Goal: Task Accomplishment & Management: Use online tool/utility

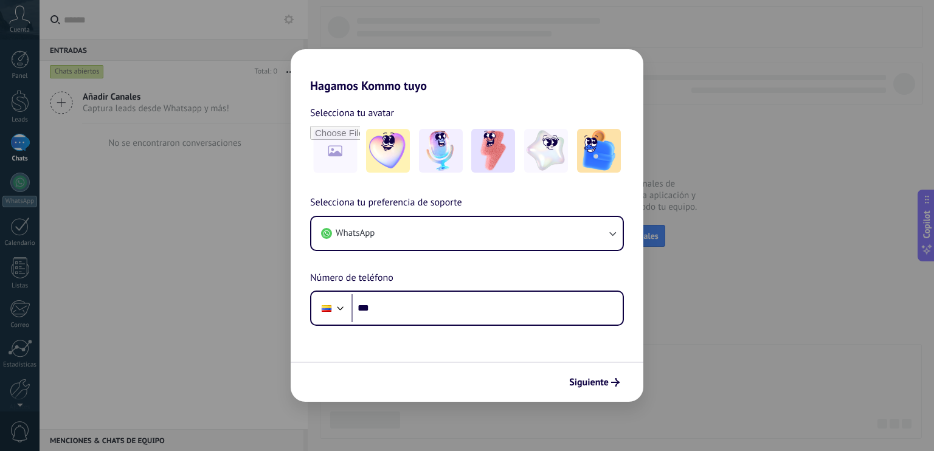
click at [246, 215] on div "Hagamos Kommo tuyo Selecciona tu avatar Selecciona tu preferencia de soporte Wh…" at bounding box center [467, 225] width 934 height 451
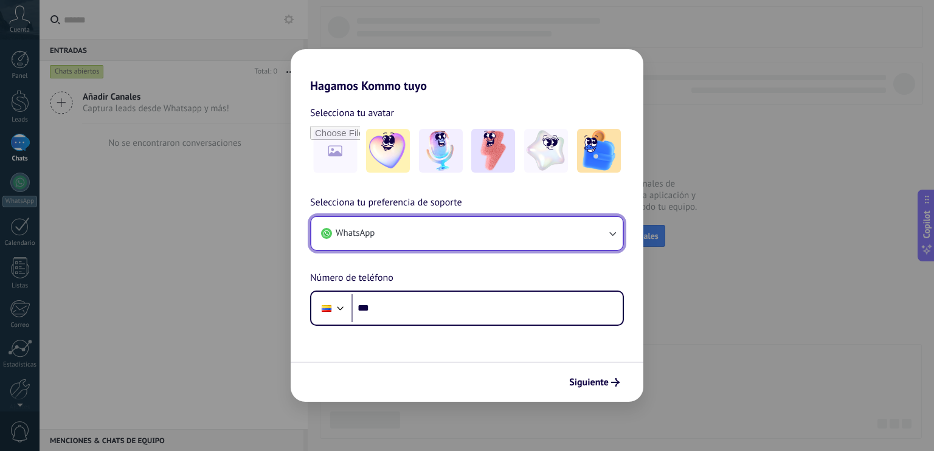
click at [445, 243] on button "WhatsApp" at bounding box center [466, 233] width 311 height 33
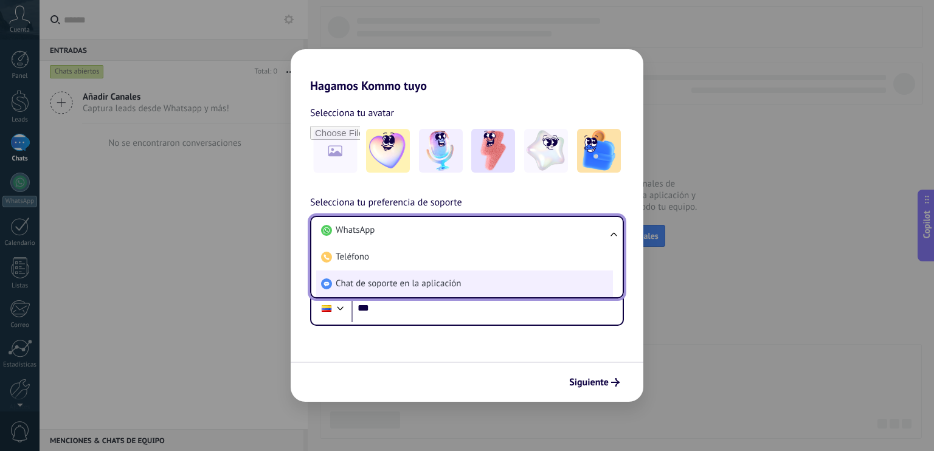
click at [449, 282] on span "Chat de soporte en la aplicación" at bounding box center [398, 284] width 125 height 12
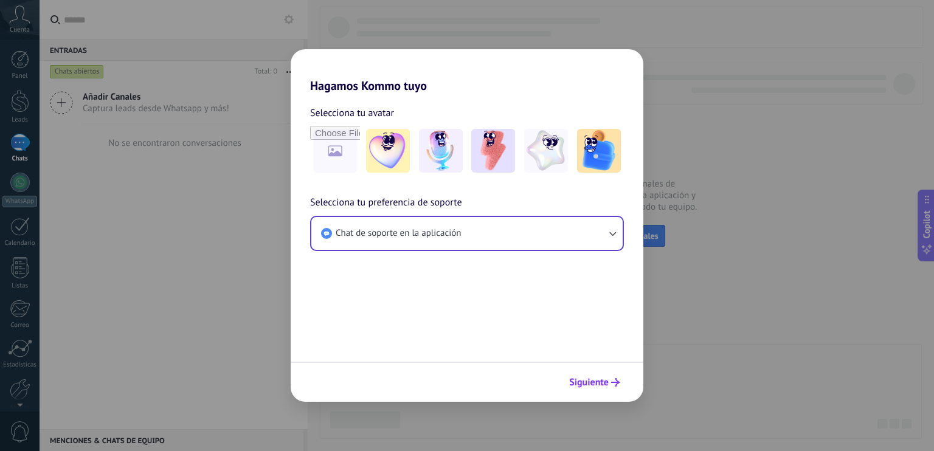
click at [588, 385] on span "Siguiente" at bounding box center [589, 382] width 40 height 9
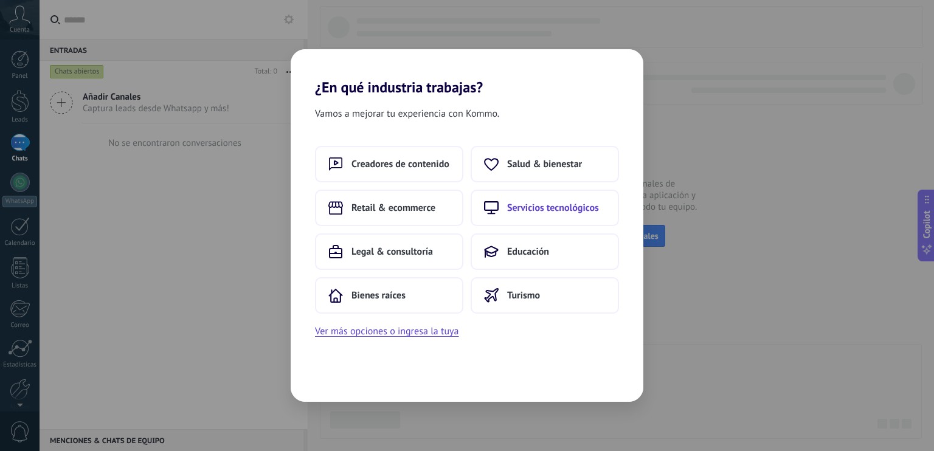
click at [539, 207] on span "Servicios tecnológicos" at bounding box center [553, 208] width 92 height 12
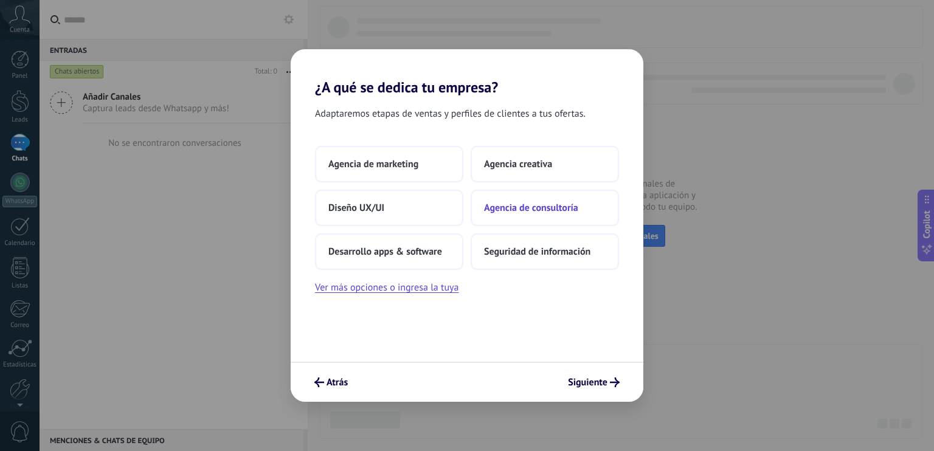
click at [574, 207] on span "Agencia de consultoría" at bounding box center [531, 208] width 94 height 12
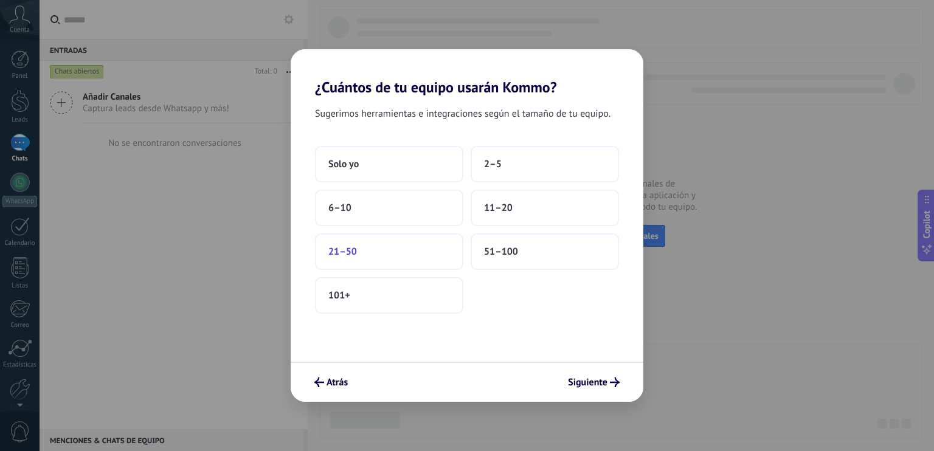
click at [385, 260] on button "21–50" at bounding box center [389, 251] width 148 height 36
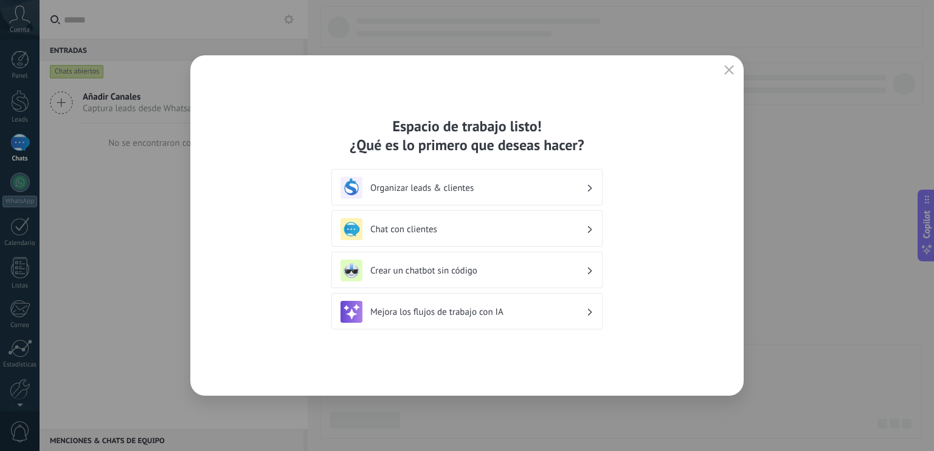
drag, startPoint x: 732, startPoint y: 65, endPoint x: 743, endPoint y: 38, distance: 28.9
click at [743, 38] on div "Espacio de trabajo listo! ¿Qué es lo primero que deseas hacer? Organizar leads …" at bounding box center [467, 225] width 934 height 451
click at [726, 67] on use "button" at bounding box center [729, 69] width 9 height 9
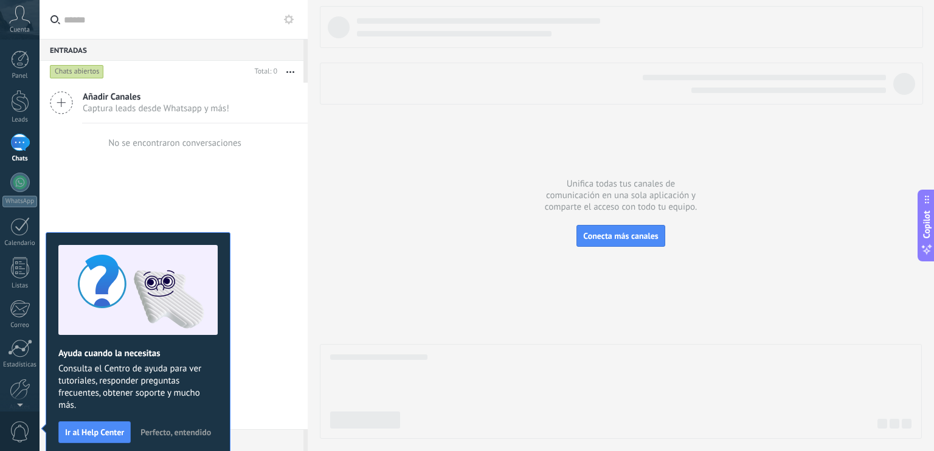
drag, startPoint x: 21, startPoint y: 22, endPoint x: 17, endPoint y: 7, distance: 15.6
click at [17, 7] on icon at bounding box center [19, 14] width 21 height 18
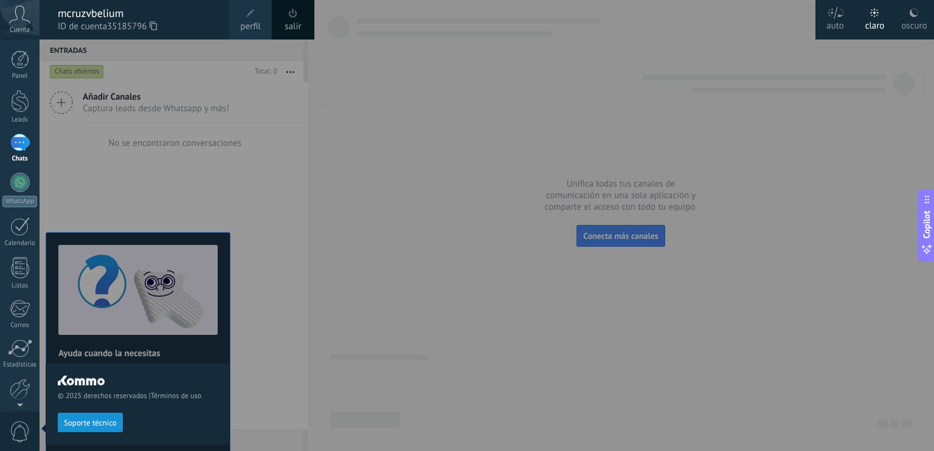
click at [17, 7] on icon at bounding box center [19, 14] width 21 height 18
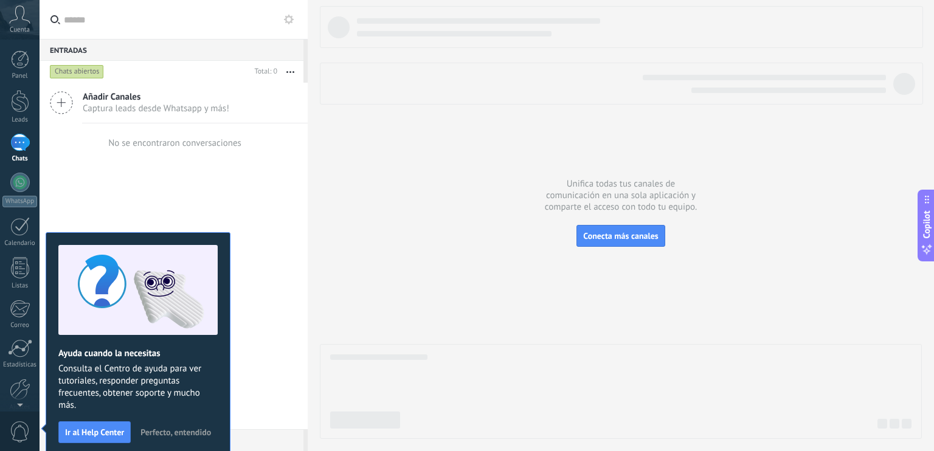
click at [17, 7] on icon at bounding box center [19, 14] width 21 height 18
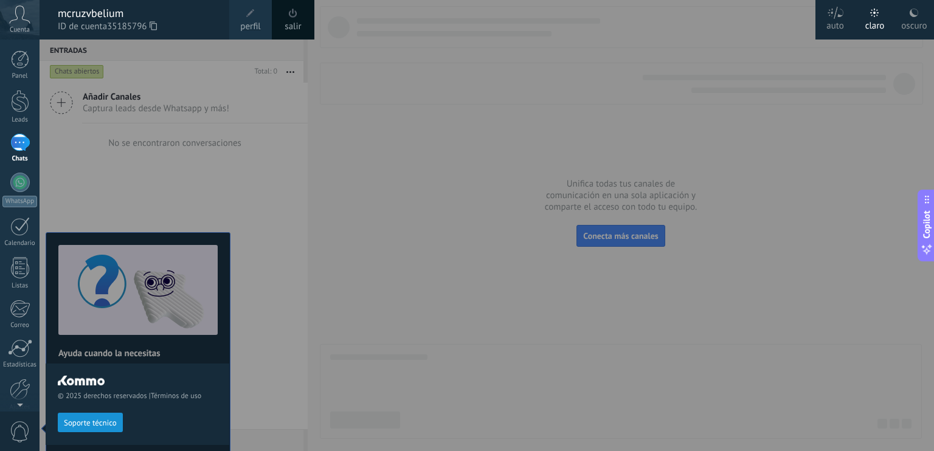
click at [905, 18] on div "oscuro" at bounding box center [914, 24] width 26 height 32
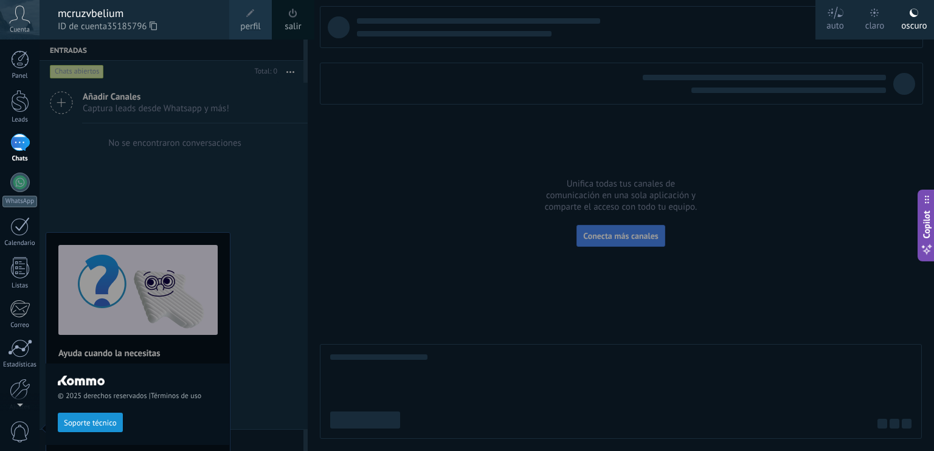
click at [439, 133] on div at bounding box center [507, 225] width 934 height 451
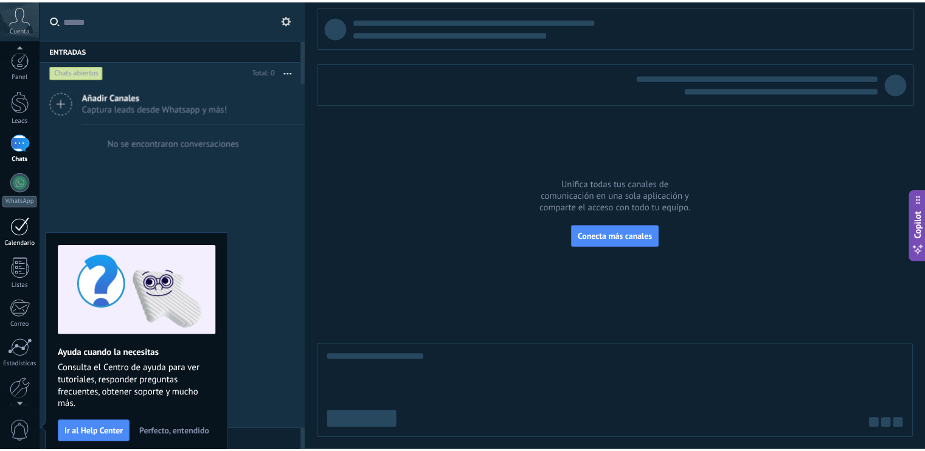
scroll to position [53, 0]
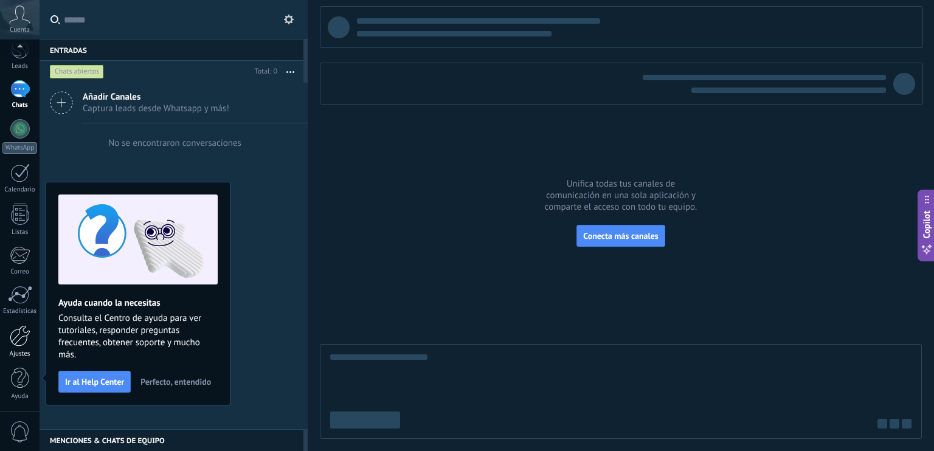
click at [21, 337] on div at bounding box center [20, 335] width 21 height 21
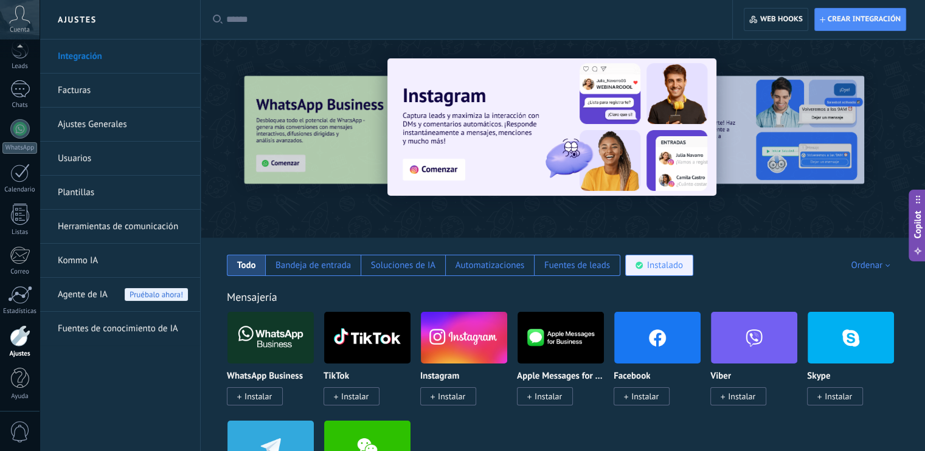
click at [642, 260] on div "Instalado" at bounding box center [659, 265] width 68 height 21
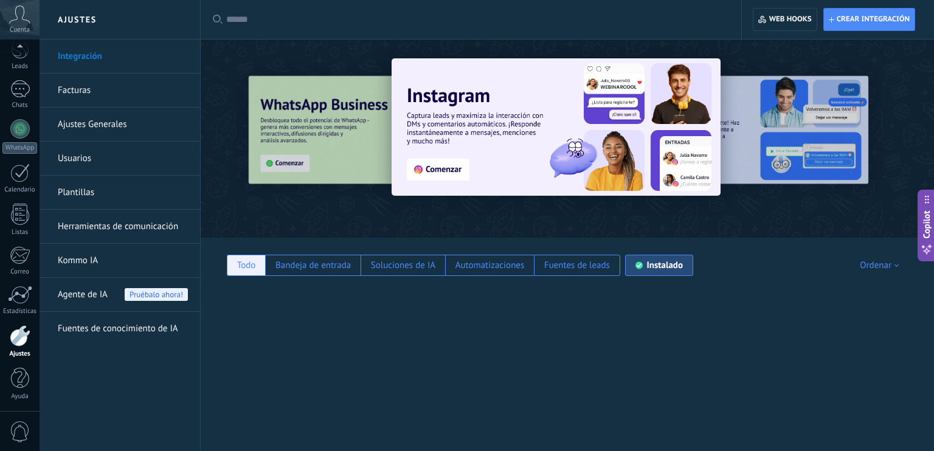
click at [246, 261] on div "Todo" at bounding box center [246, 266] width 19 height 12
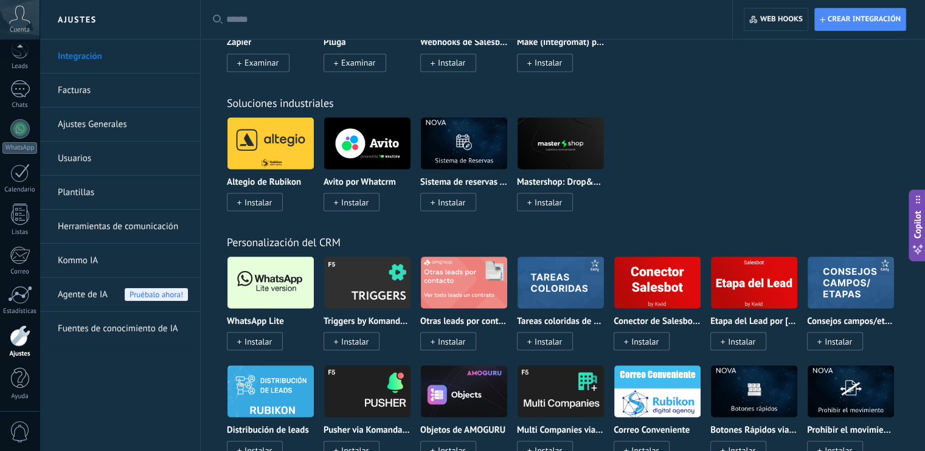
scroll to position [2242, 0]
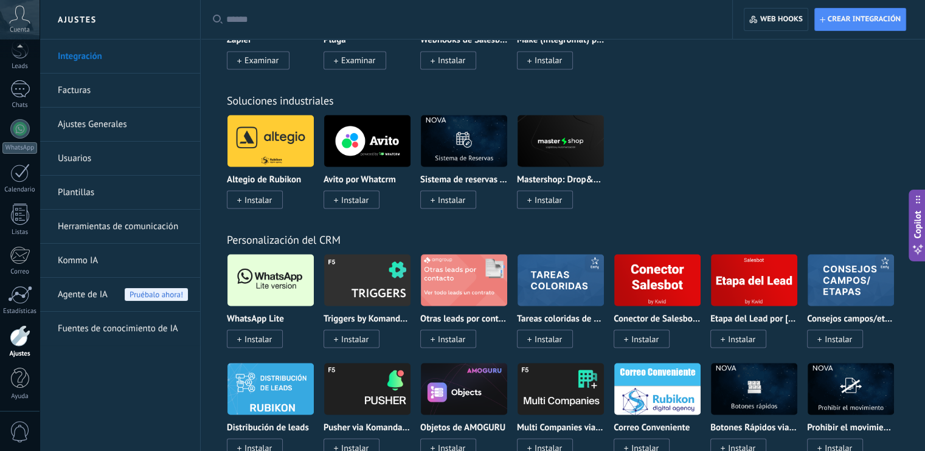
click at [258, 340] on span "Instalar" at bounding box center [257, 338] width 27 height 11
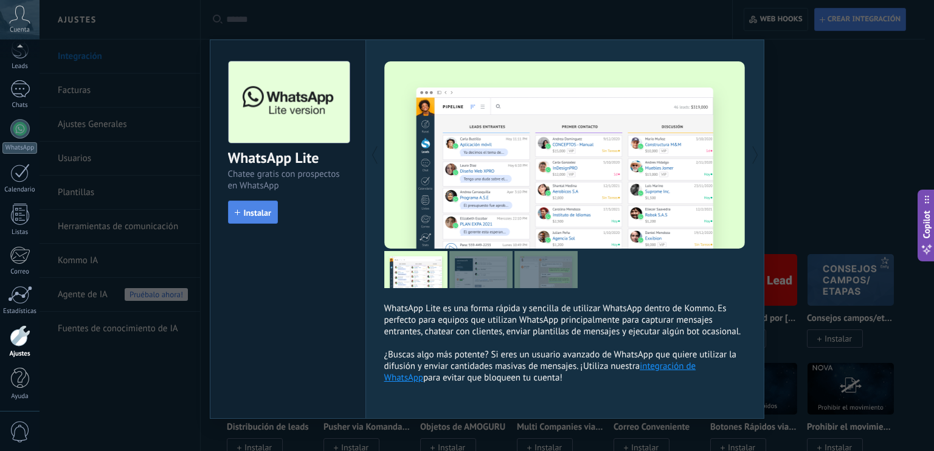
click at [254, 213] on span "Instalar" at bounding box center [257, 213] width 27 height 9
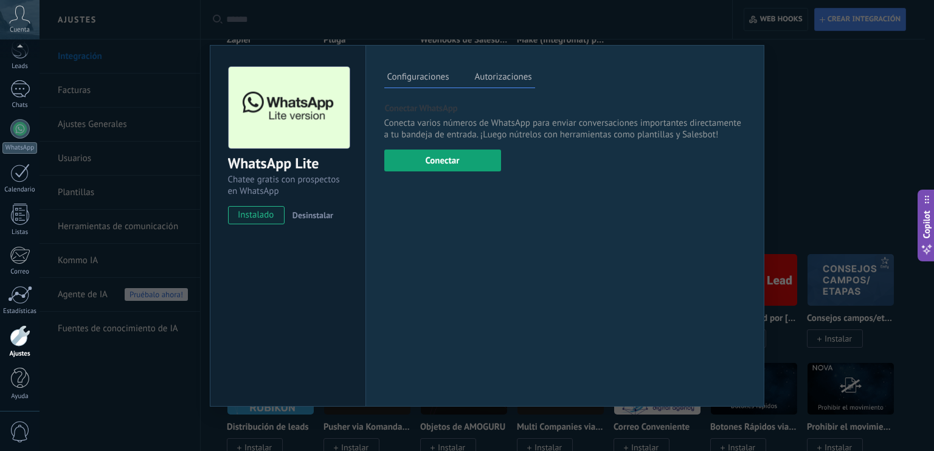
click at [449, 157] on button "Conectar" at bounding box center [442, 161] width 117 height 22
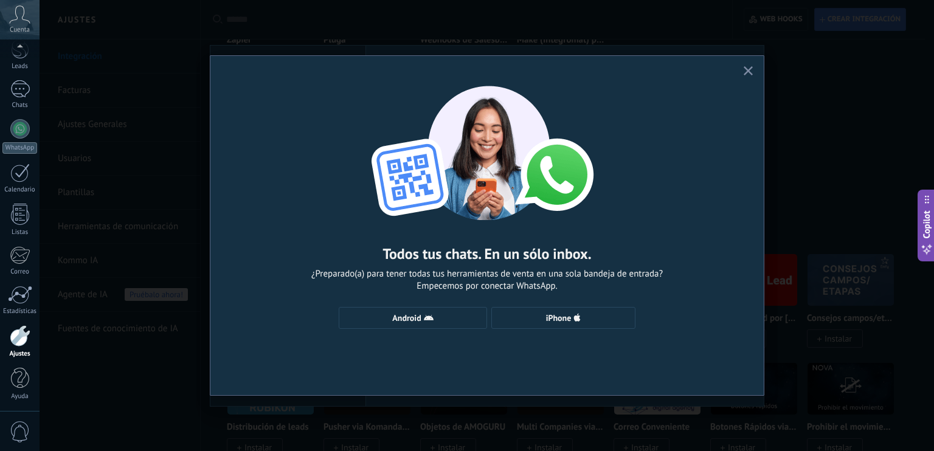
click at [746, 67] on icon "button" at bounding box center [747, 70] width 9 height 9
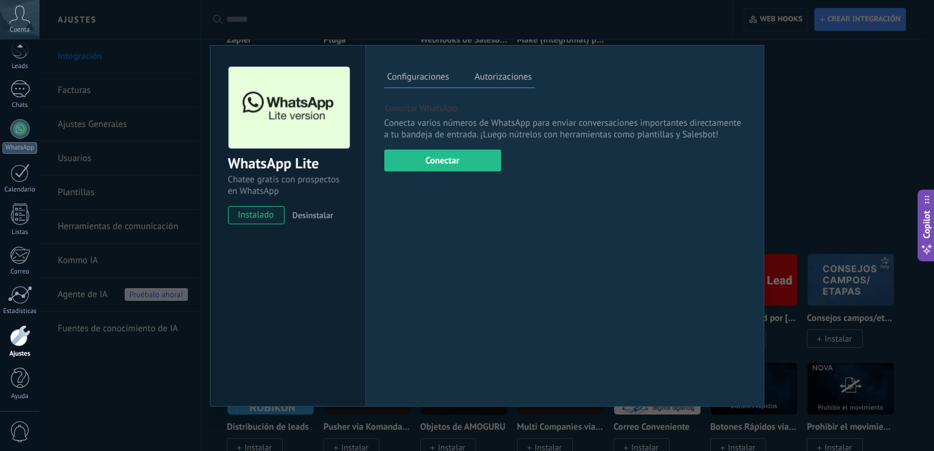
click at [817, 67] on div "WhatsApp Lite Chatee gratis con prospectos en WhatsApp instalado Desinstalar Co…" at bounding box center [487, 225] width 894 height 451
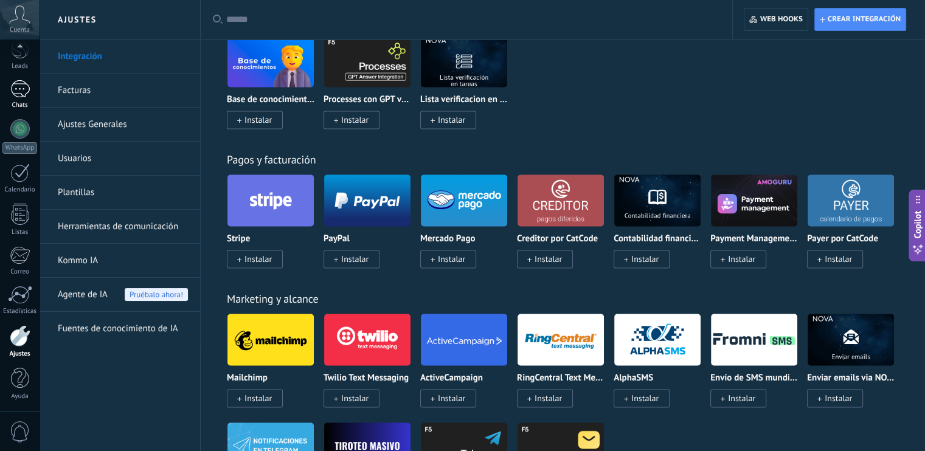
scroll to position [0, 0]
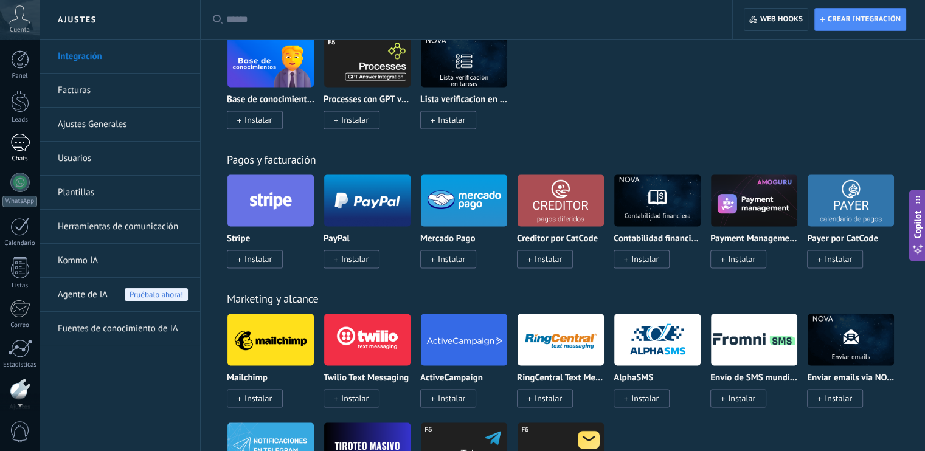
click at [15, 151] on div at bounding box center [19, 143] width 19 height 18
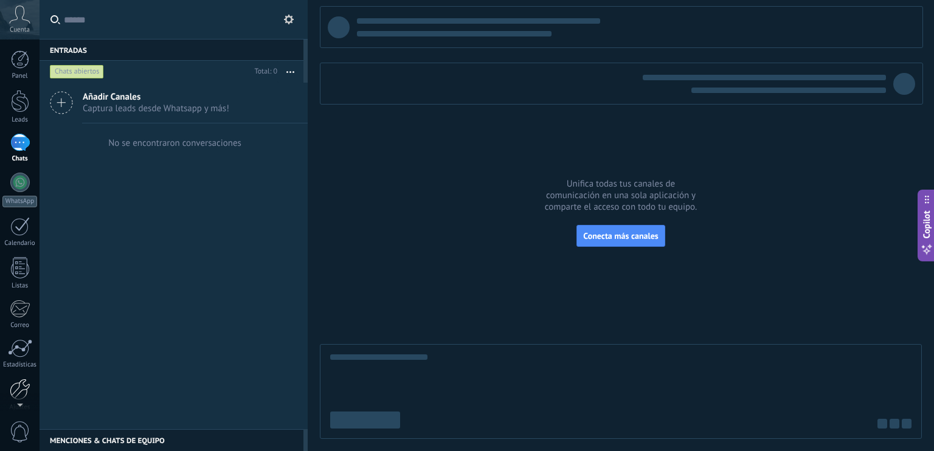
click at [17, 389] on div at bounding box center [20, 389] width 21 height 21
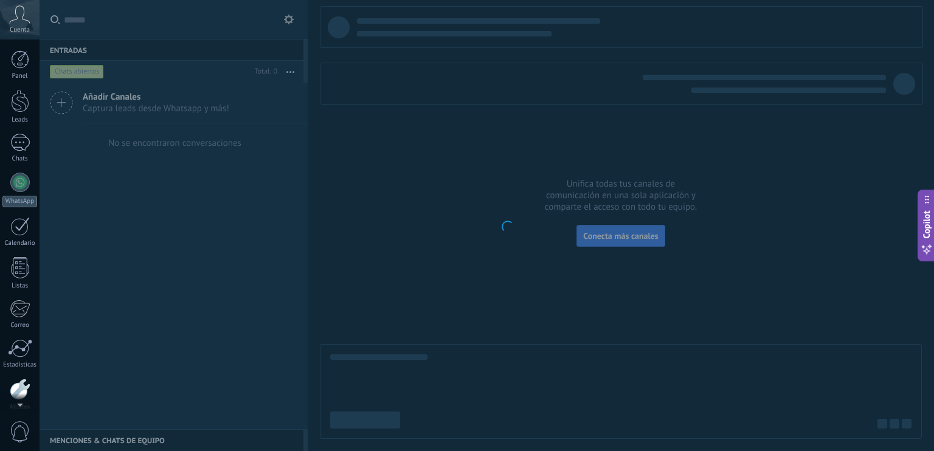
scroll to position [53, 0]
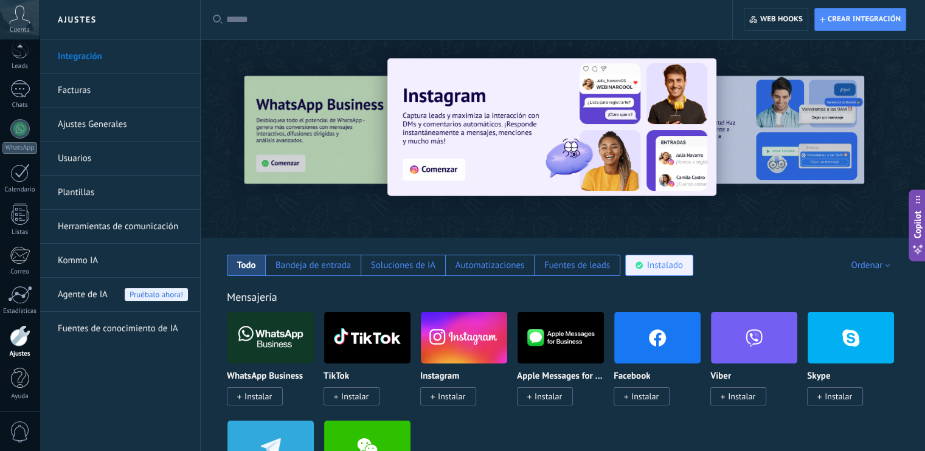
click at [664, 264] on div "Instalado" at bounding box center [665, 266] width 36 height 12
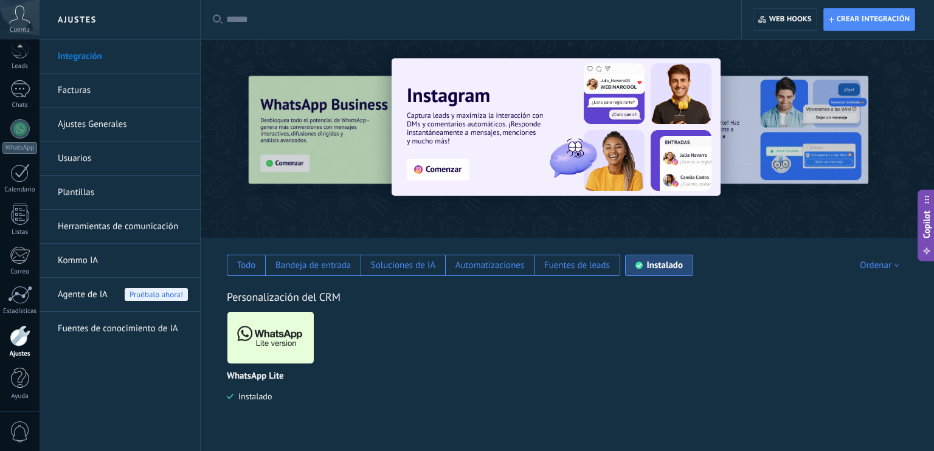
click at [263, 345] on img at bounding box center [270, 337] width 86 height 59
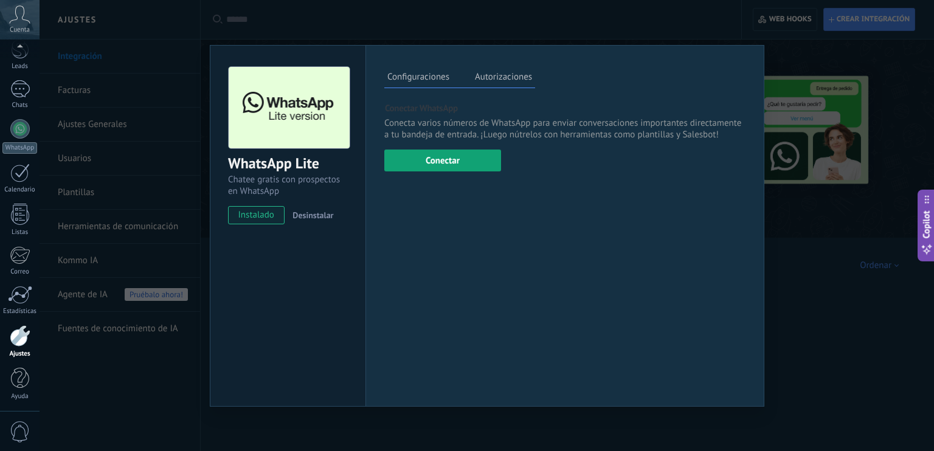
click at [446, 159] on button "Conectar" at bounding box center [442, 161] width 117 height 22
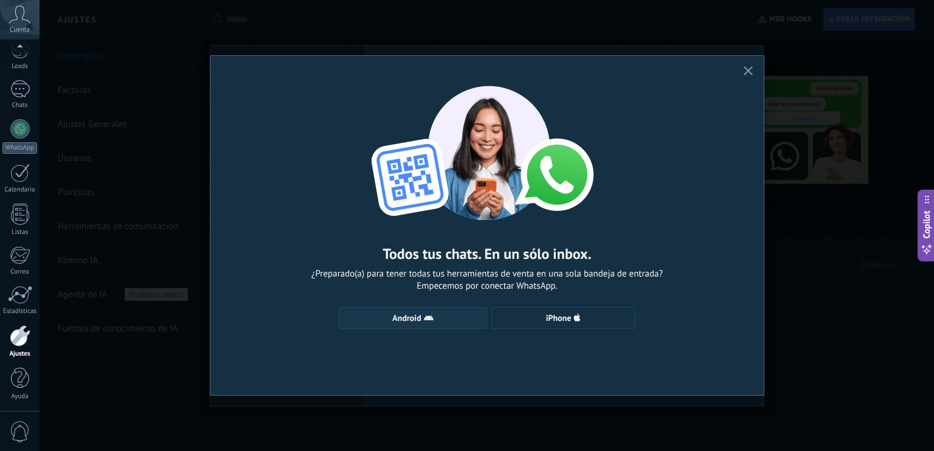
click at [405, 315] on span "Android" at bounding box center [406, 318] width 29 height 9
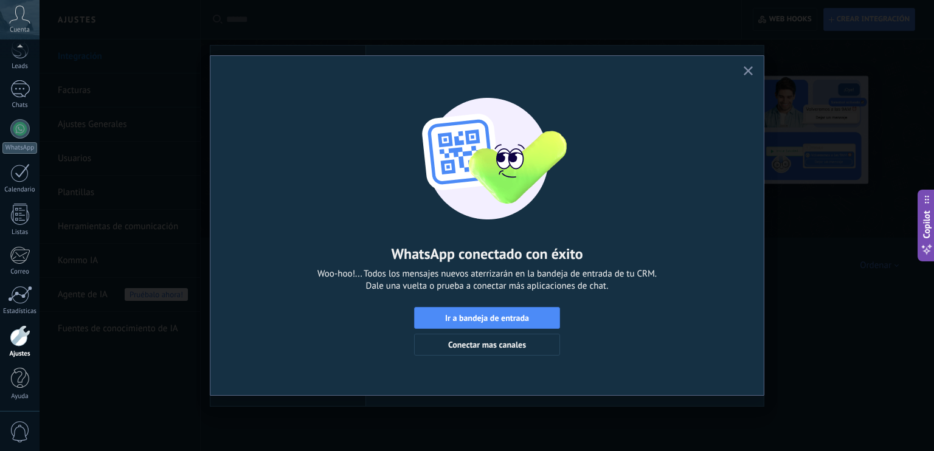
click at [741, 72] on button "button" at bounding box center [747, 71] width 15 height 16
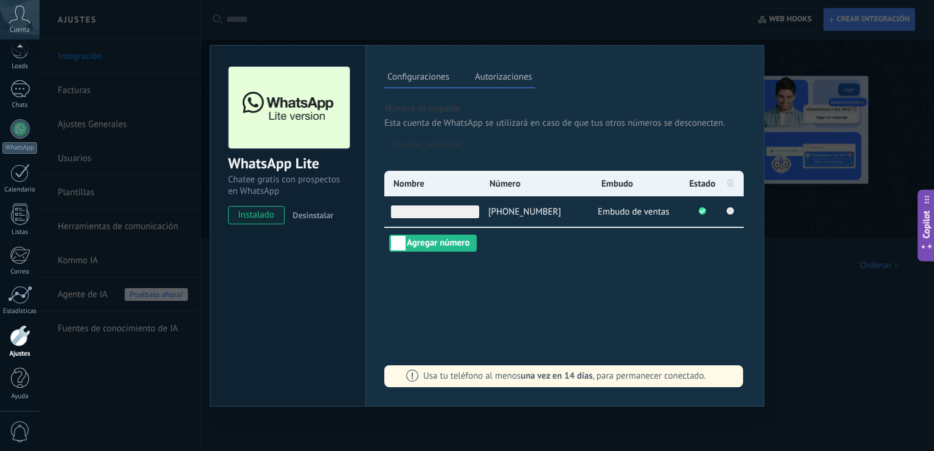
click at [422, 217] on span "[PHONE_NUMBER]" at bounding box center [435, 211] width 88 height 13
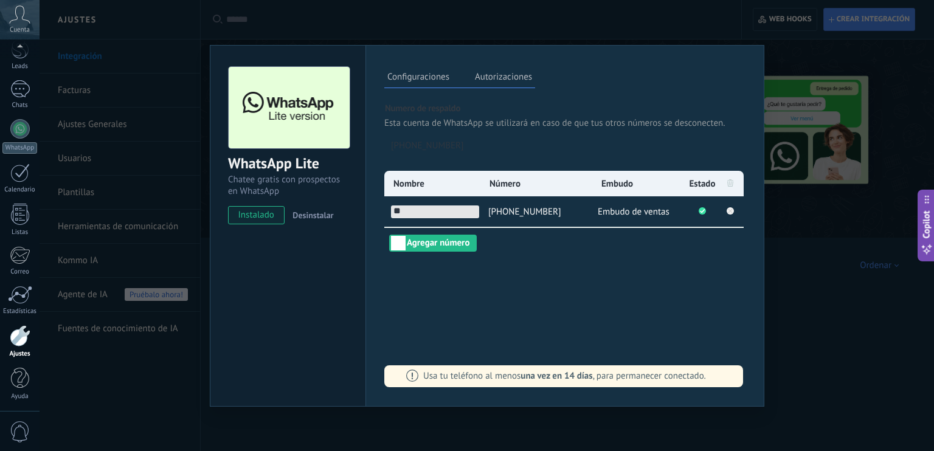
type input "*"
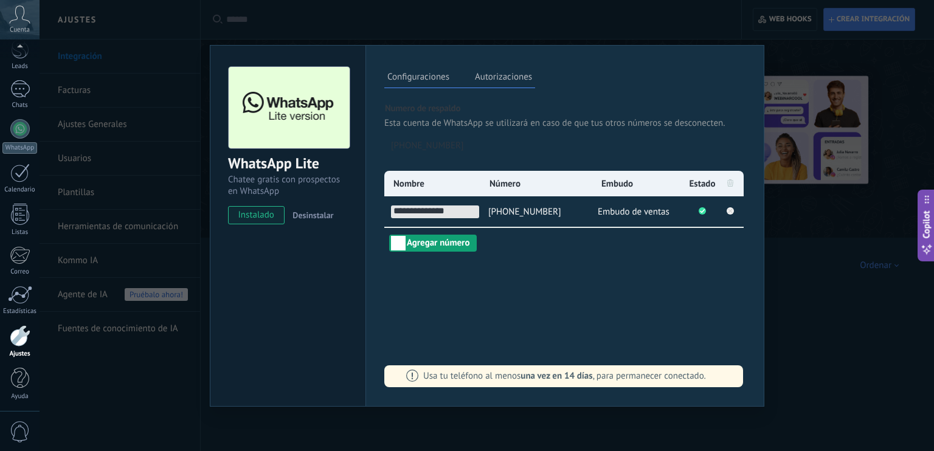
type input "**********"
drag, startPoint x: 417, startPoint y: 243, endPoint x: 395, endPoint y: 239, distance: 22.8
click at [395, 239] on button "Agregar número" at bounding box center [433, 243] width 88 height 17
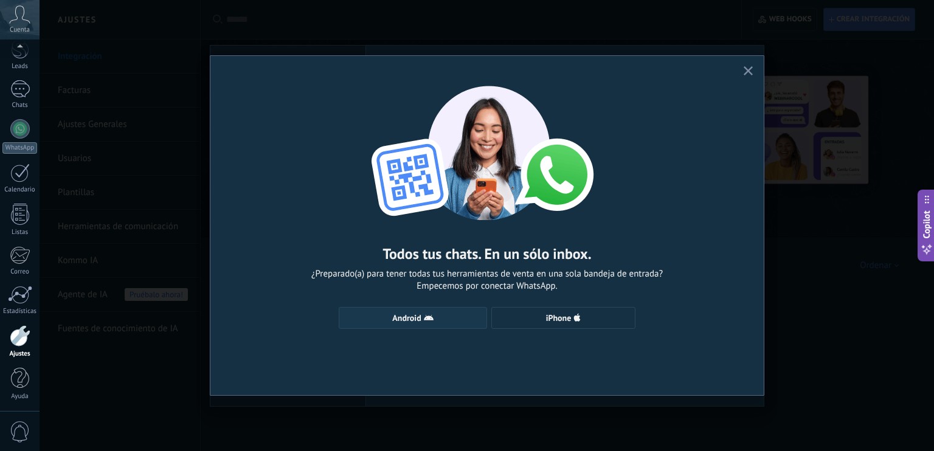
click at [409, 312] on button "Android" at bounding box center [413, 318] width 148 height 22
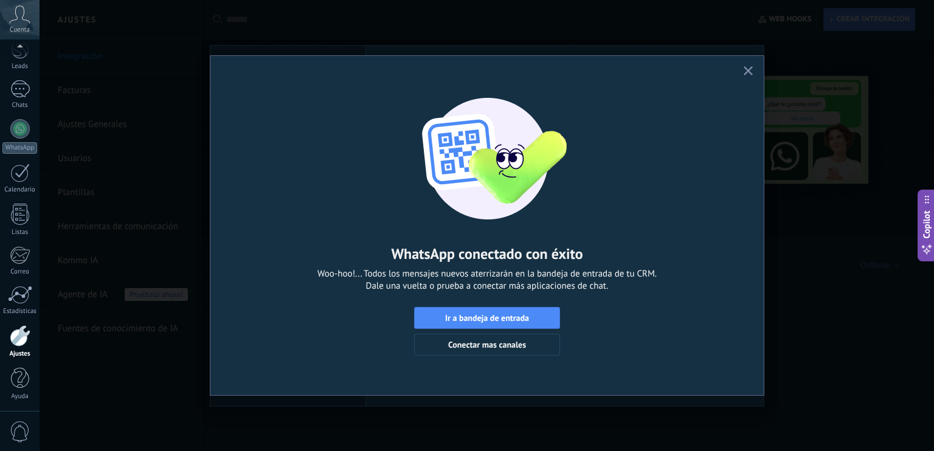
click at [751, 69] on icon "button" at bounding box center [747, 70] width 9 height 9
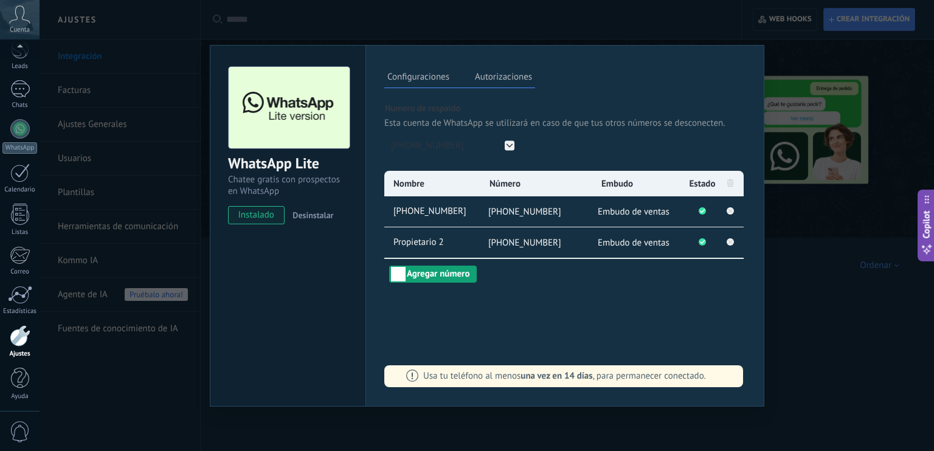
click at [432, 274] on button "Agregar número" at bounding box center [433, 274] width 88 height 17
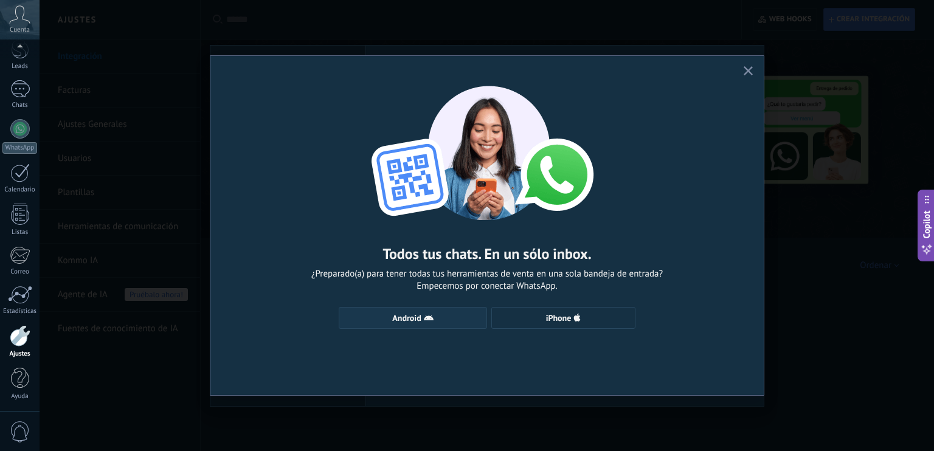
click at [438, 315] on span "Android" at bounding box center [412, 318] width 135 height 10
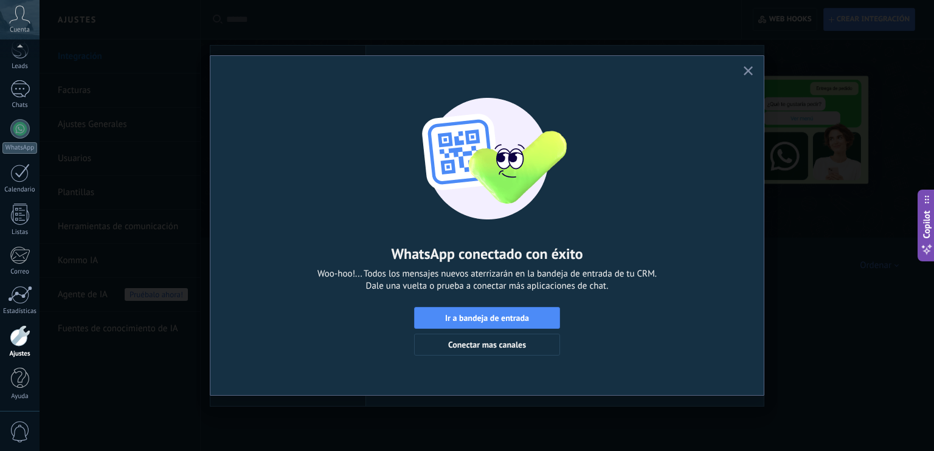
click at [745, 71] on icon "button" at bounding box center [747, 70] width 9 height 9
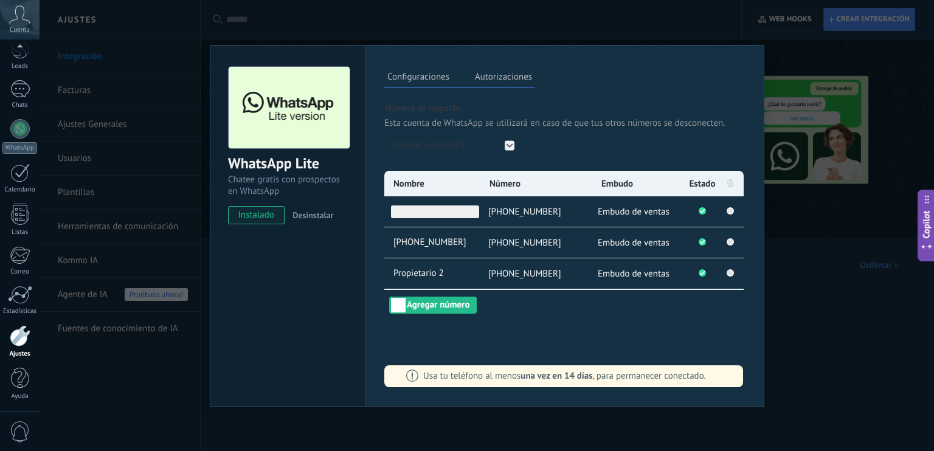
click at [425, 209] on span "[PHONE_NUMBER]" at bounding box center [435, 211] width 88 height 13
type input "*"
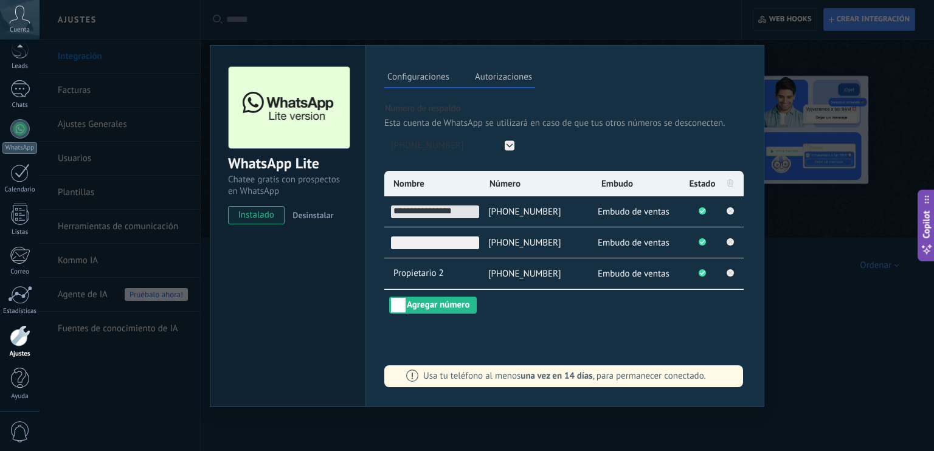
type input "**********"
click at [447, 245] on span "[PHONE_NUMBER]" at bounding box center [435, 242] width 88 height 13
type input "*"
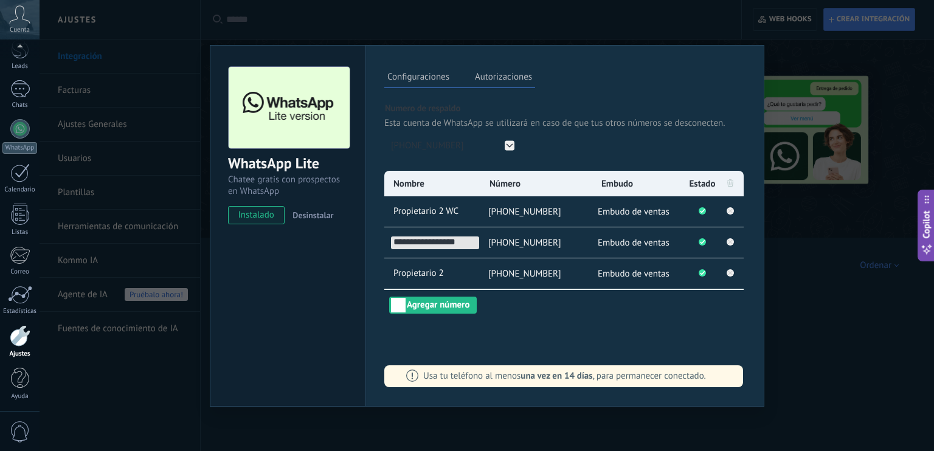
type input "**********"
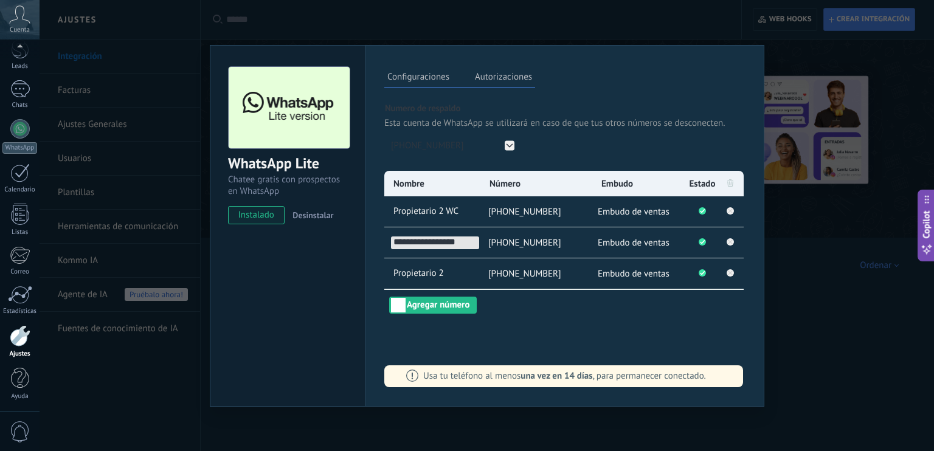
click at [849, 165] on div "WhatsApp Lite Chatee gratis con prospectos en WhatsApp instalado Desinstalar Co…" at bounding box center [487, 225] width 894 height 451
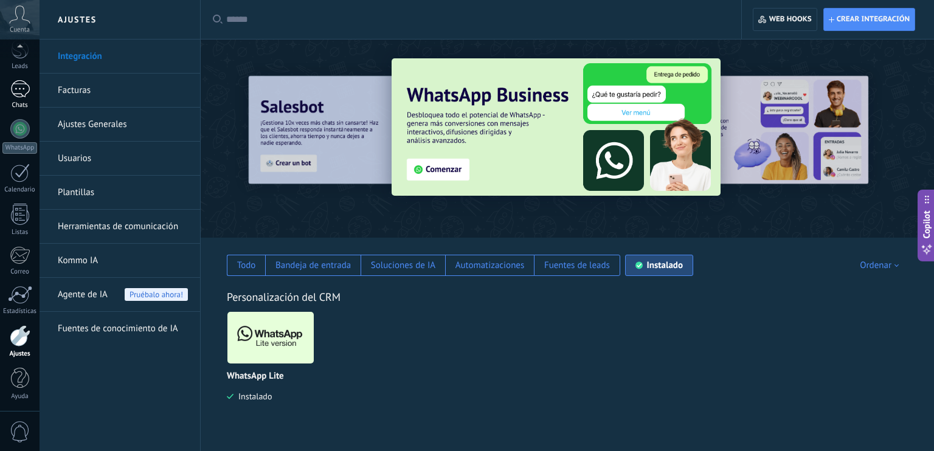
click at [22, 92] on div at bounding box center [19, 89] width 19 height 18
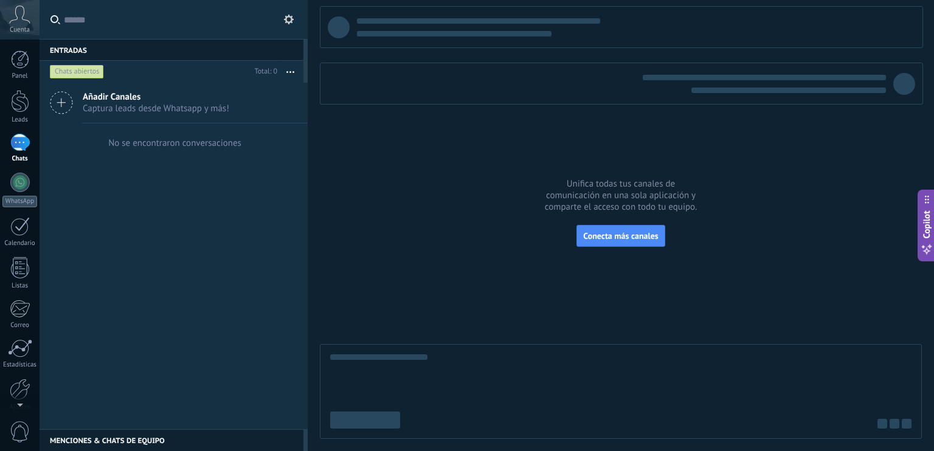
scroll to position [53, 0]
click at [18, 342] on div at bounding box center [20, 335] width 21 height 21
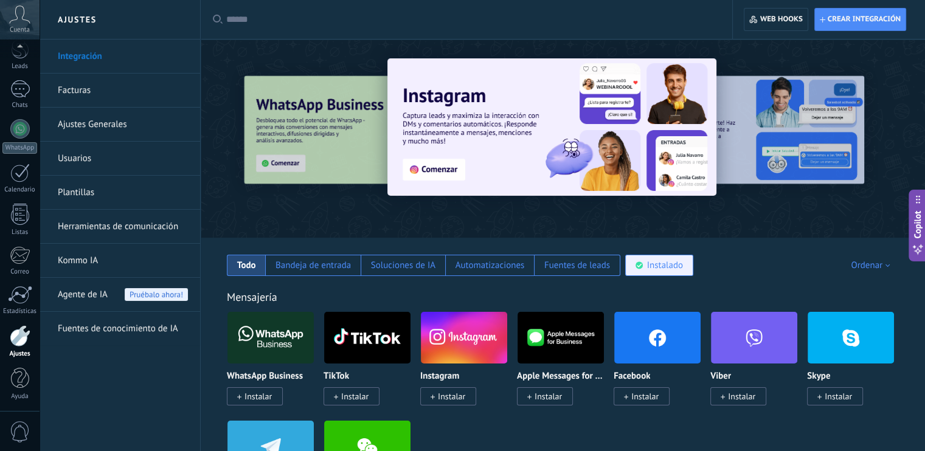
click at [652, 264] on div "Instalado" at bounding box center [665, 266] width 36 height 12
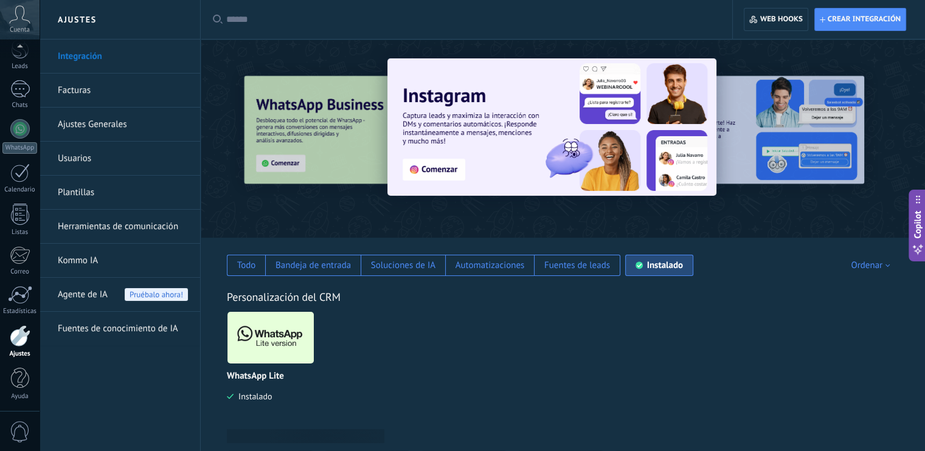
click at [249, 340] on img at bounding box center [270, 337] width 86 height 59
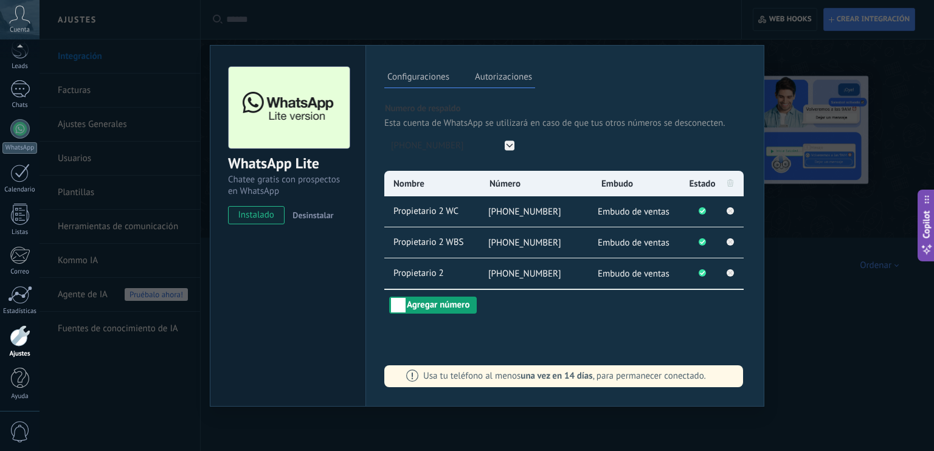
click at [449, 306] on button "Agregar número" at bounding box center [433, 305] width 88 height 17
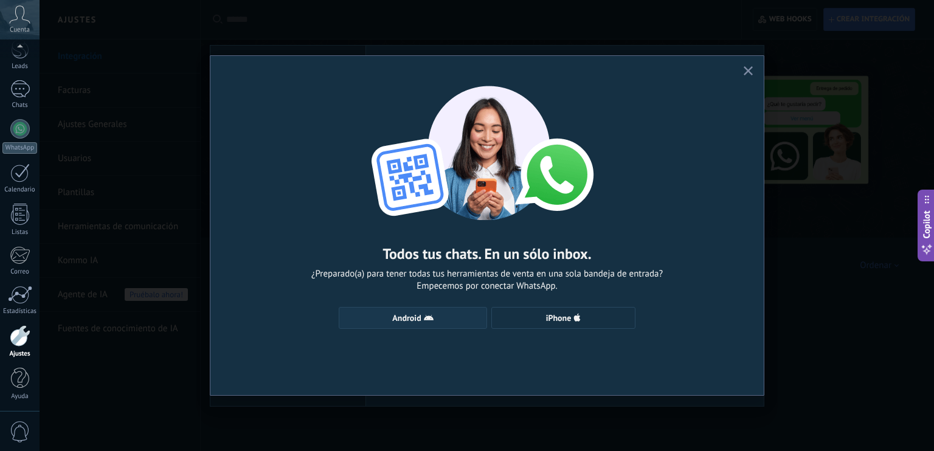
click at [428, 320] on use "button" at bounding box center [429, 317] width 10 height 5
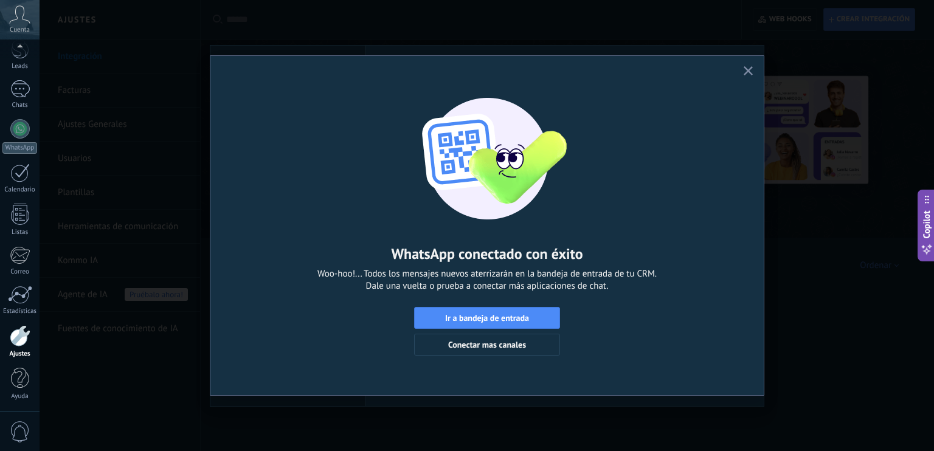
click at [749, 70] on use "button" at bounding box center [747, 70] width 9 height 9
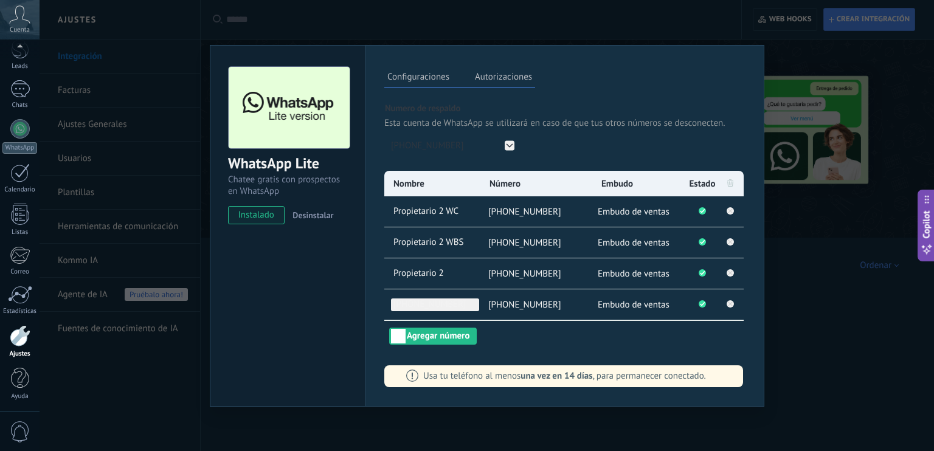
click at [421, 298] on span "[PHONE_NUMBER]" at bounding box center [435, 304] width 88 height 13
click at [421, 298] on input "**********" at bounding box center [435, 304] width 88 height 13
type input "*"
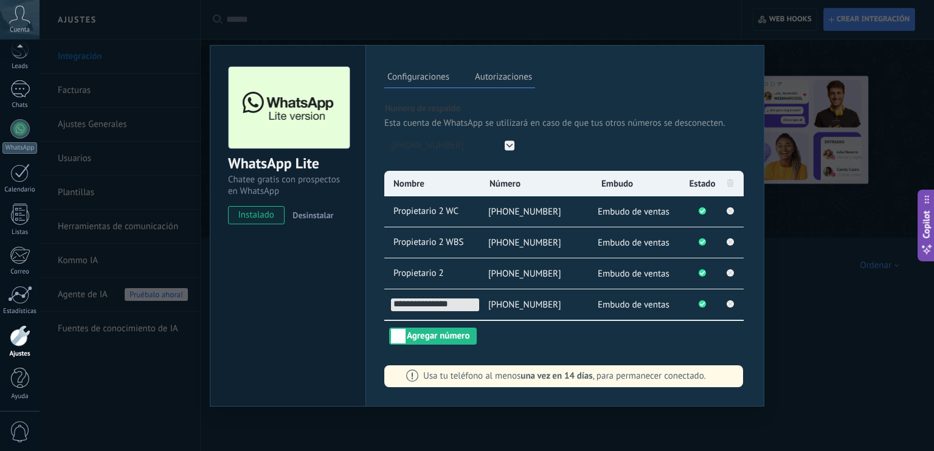
type input "**********"
click at [529, 335] on div "**********" at bounding box center [564, 258] width 361 height 174
click at [429, 336] on button "Agregar número" at bounding box center [433, 336] width 88 height 17
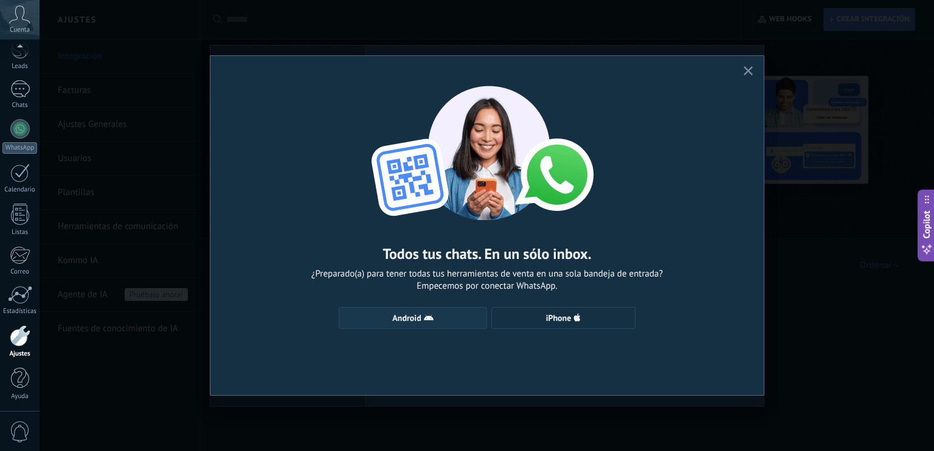
click at [435, 315] on span "Android" at bounding box center [412, 318] width 135 height 10
